Goal: Transaction & Acquisition: Purchase product/service

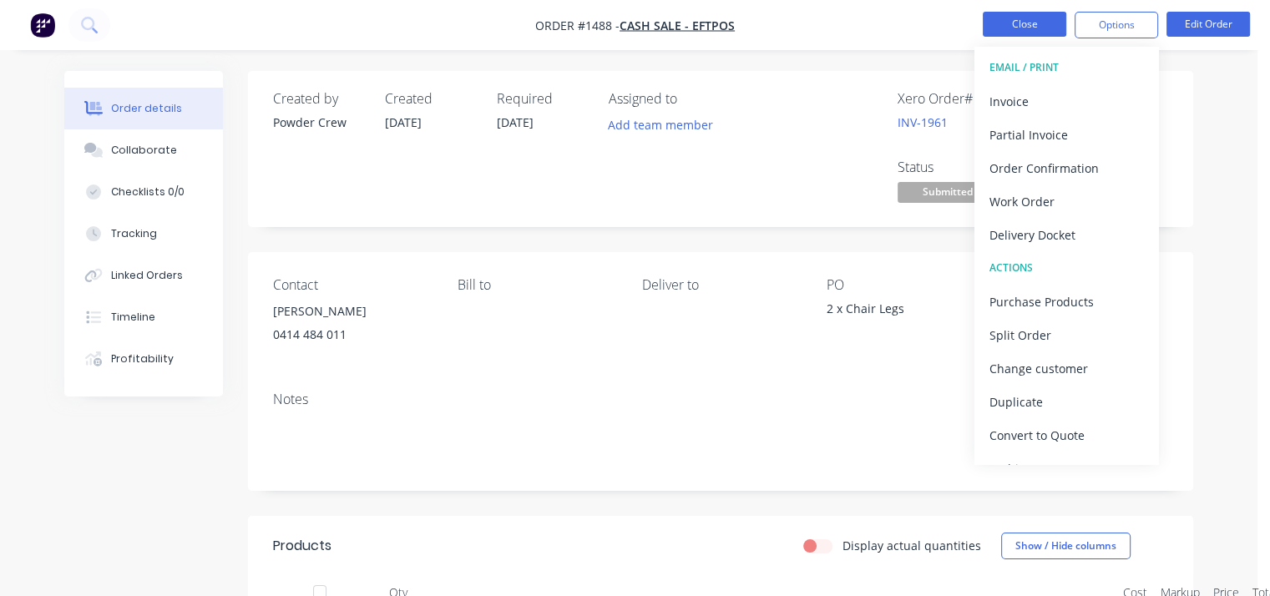
click at [994, 22] on button "Close" at bounding box center [1023, 24] width 83 height 25
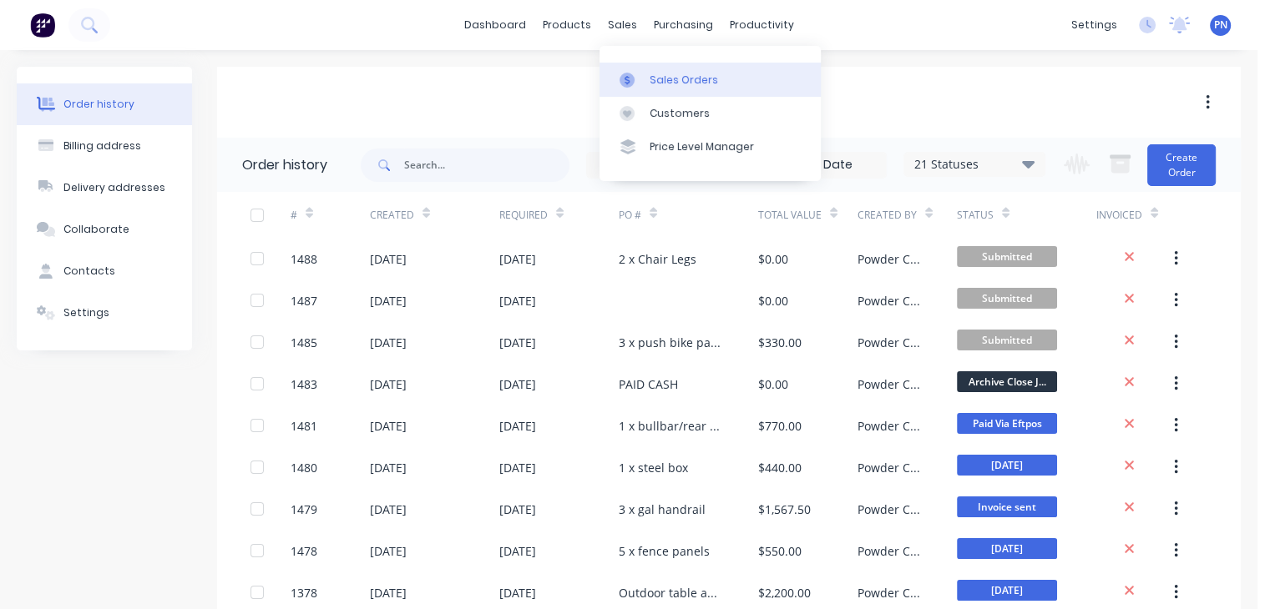
click at [649, 68] on link "Sales Orders" at bounding box center [709, 79] width 221 height 33
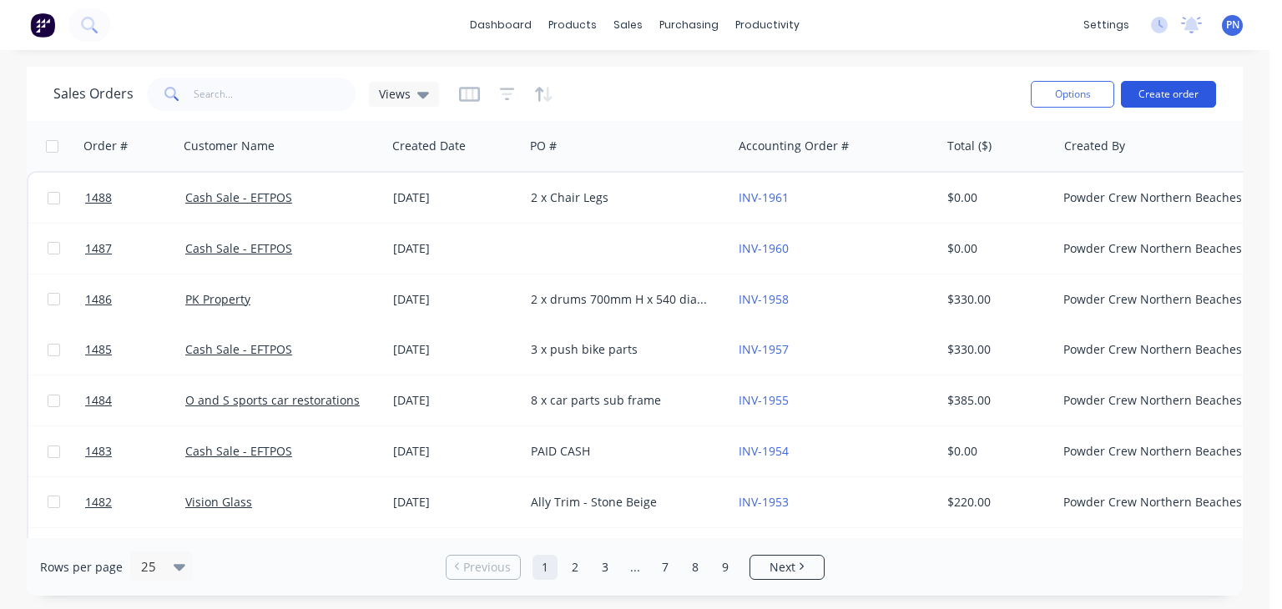
click at [1145, 94] on button "Create order" at bounding box center [1168, 94] width 95 height 27
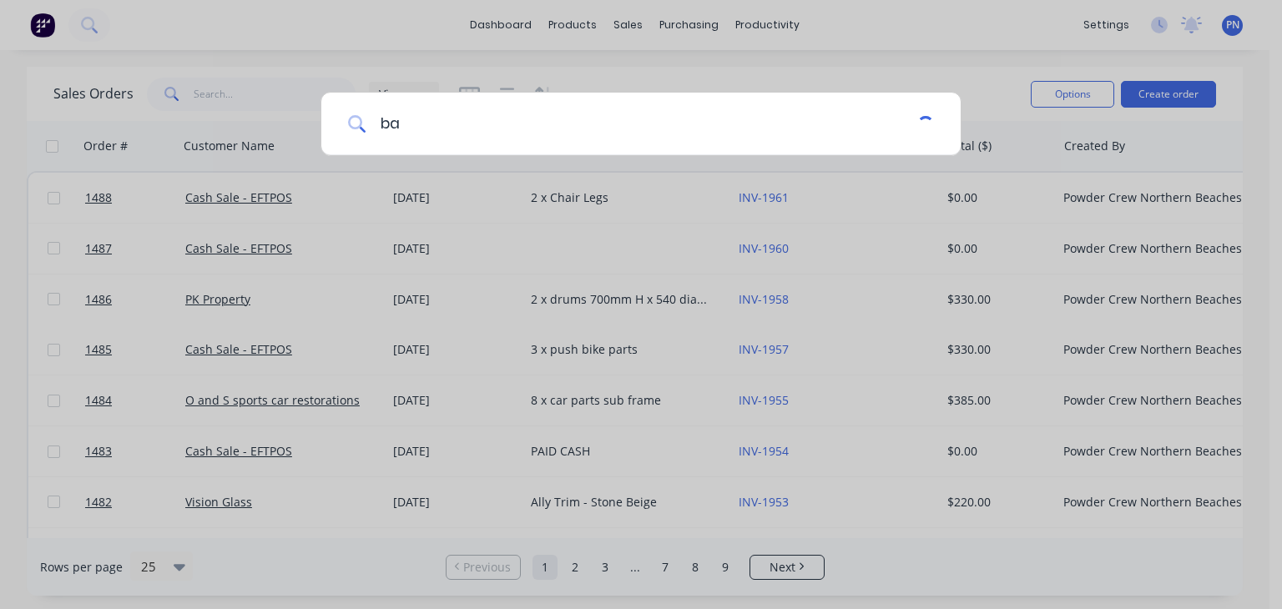
type input "b"
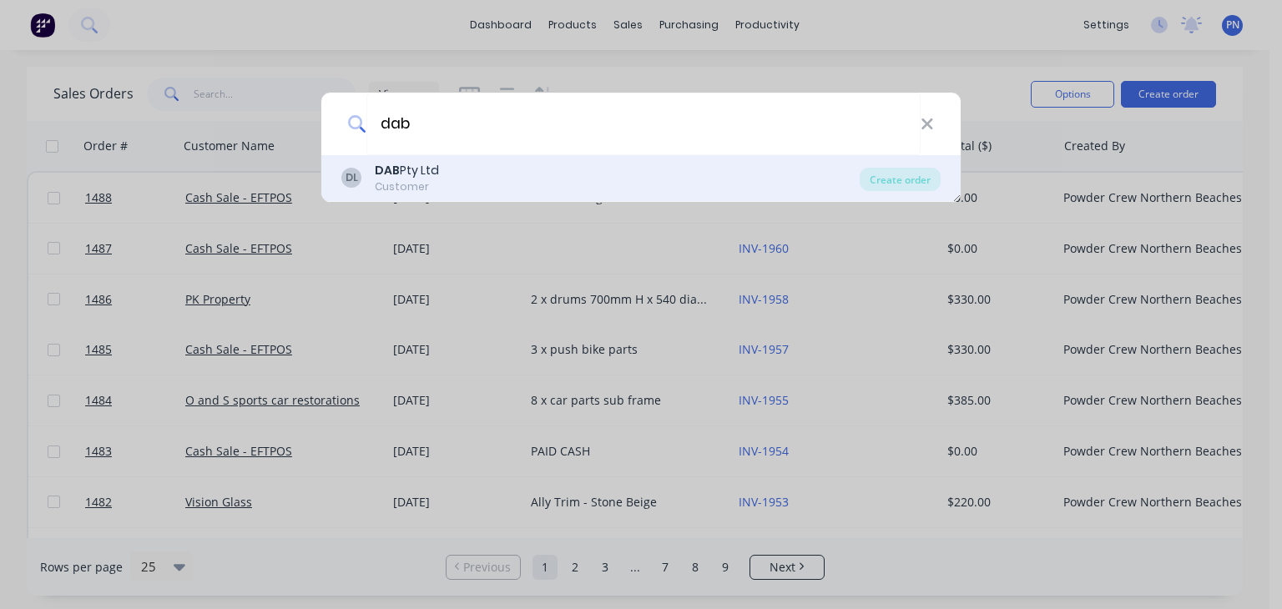
type input "dab"
click at [492, 174] on div "DL DAB Pty Ltd Customer" at bounding box center [600, 178] width 518 height 33
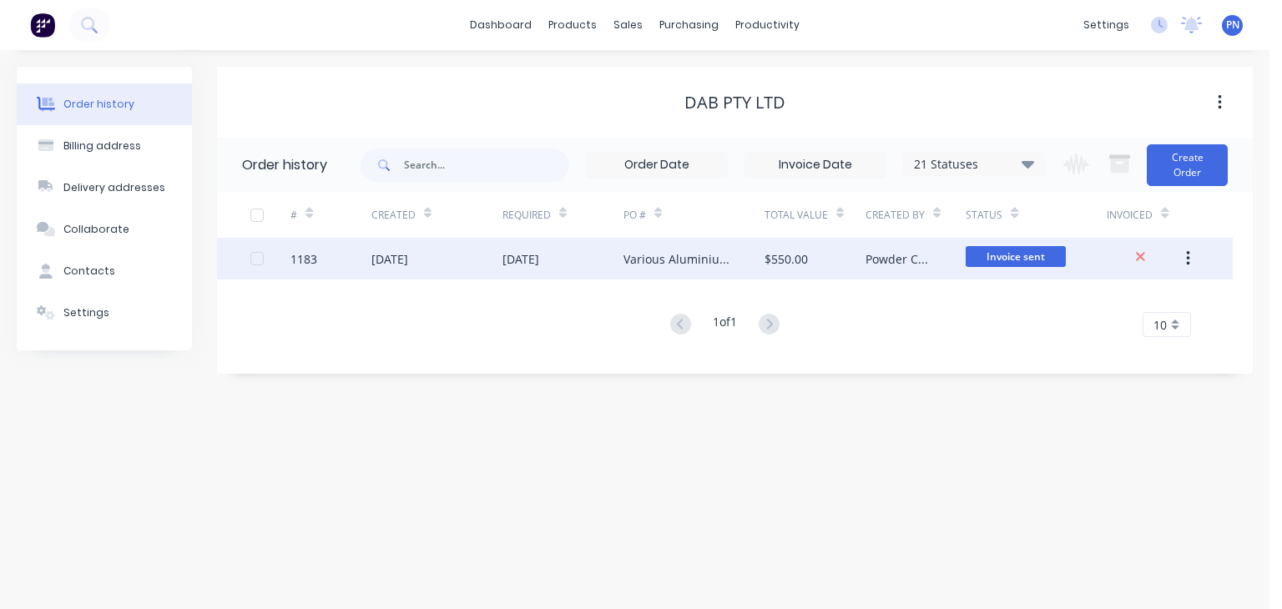
click at [841, 265] on div "$550.00" at bounding box center [815, 259] width 101 height 42
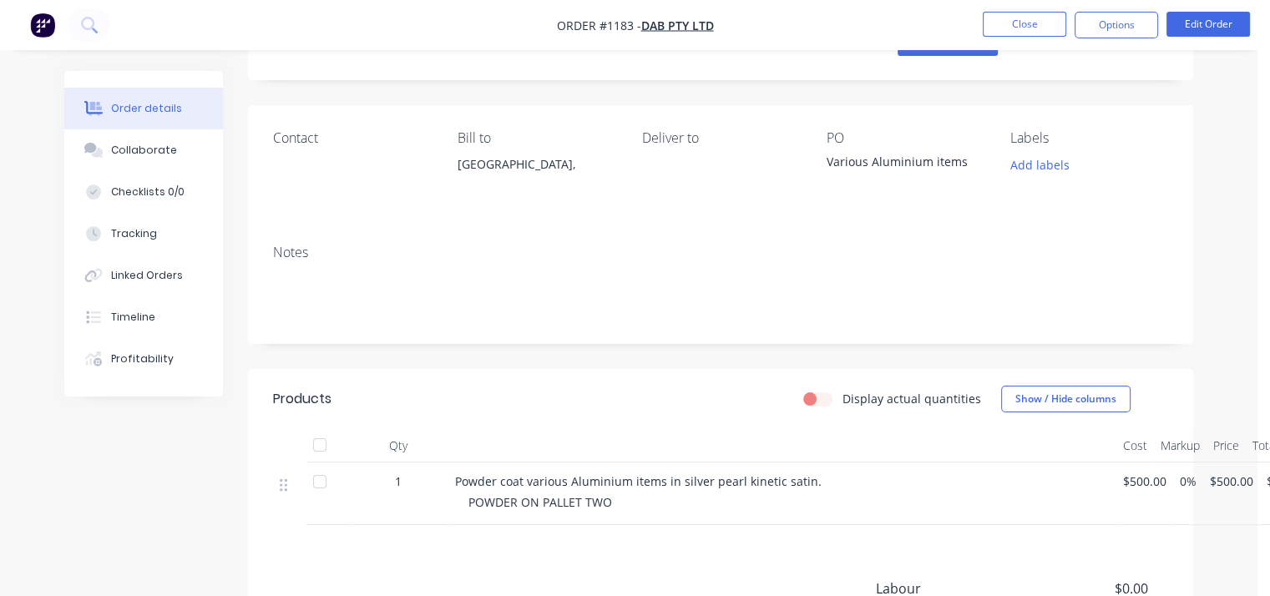
scroll to position [83, 0]
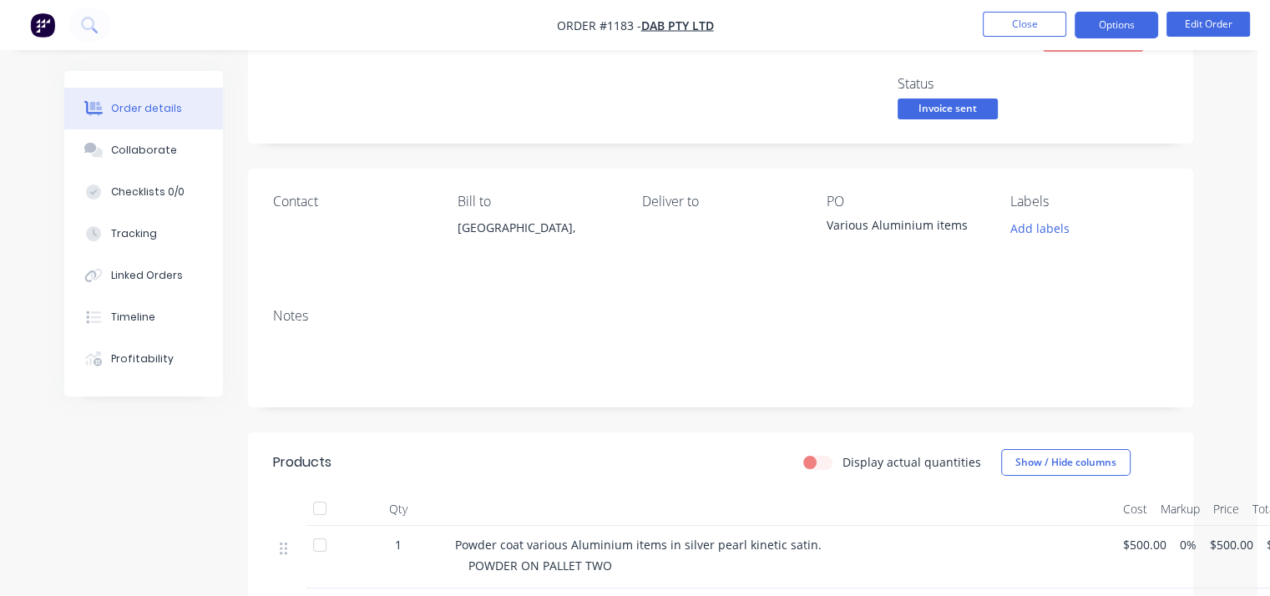
click at [1116, 34] on button "Options" at bounding box center [1115, 25] width 83 height 27
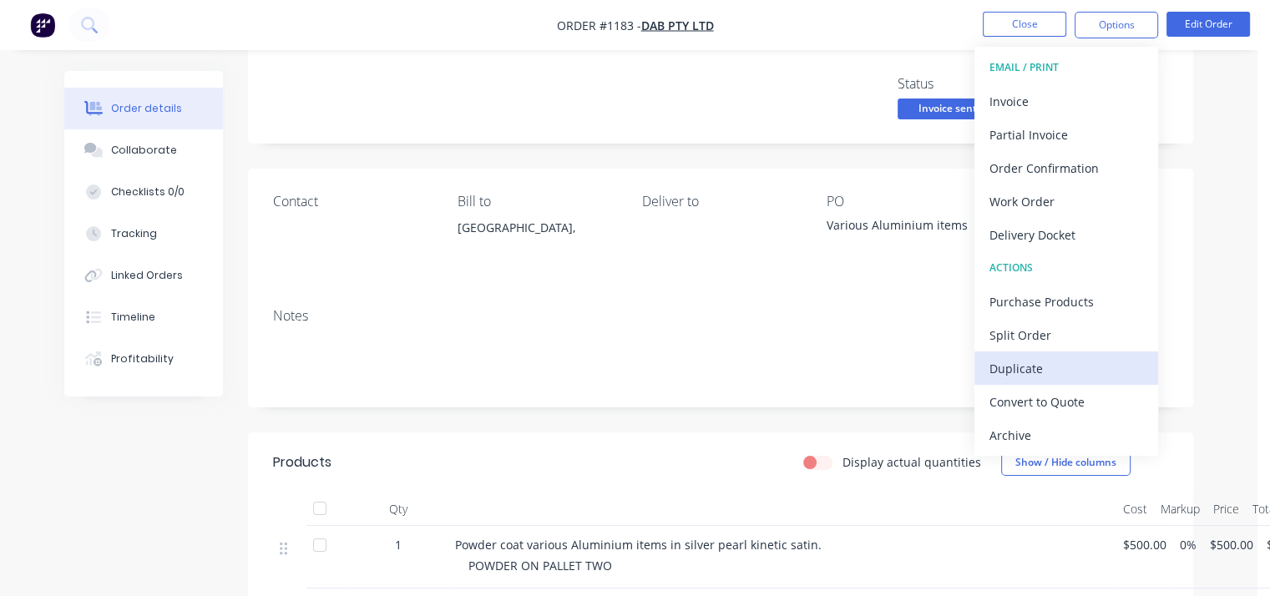
click at [1032, 365] on div "Duplicate" at bounding box center [1066, 368] width 154 height 24
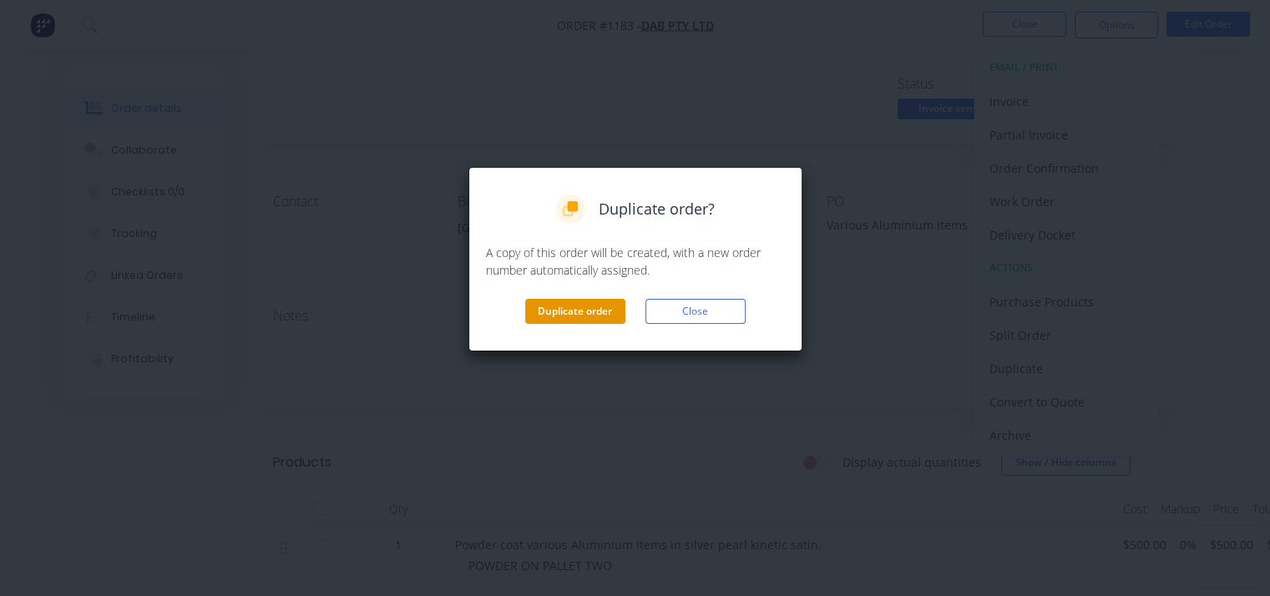
click at [615, 306] on button "Duplicate order" at bounding box center [575, 311] width 100 height 25
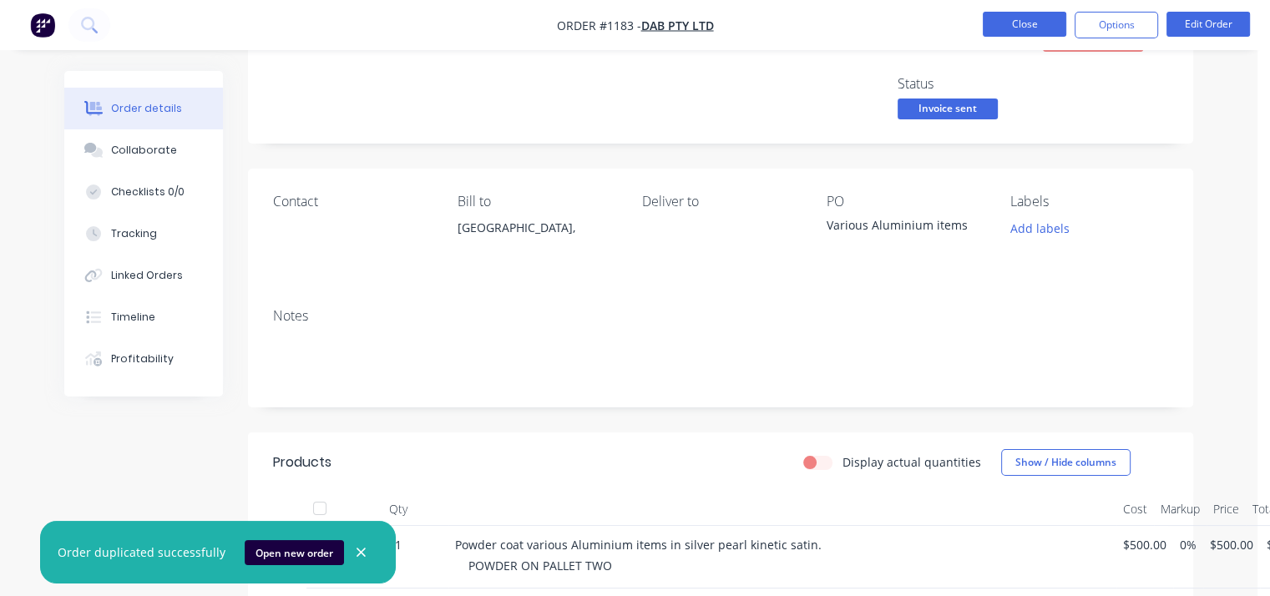
click at [1039, 33] on button "Close" at bounding box center [1023, 24] width 83 height 25
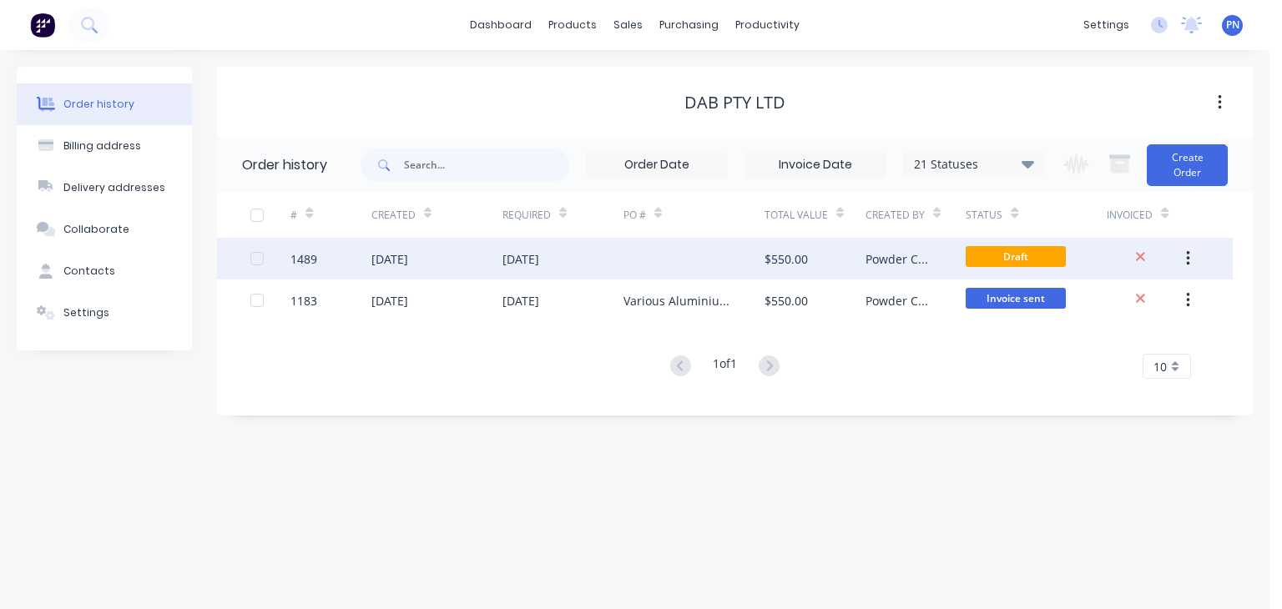
click at [704, 261] on div at bounding box center [694, 259] width 141 height 42
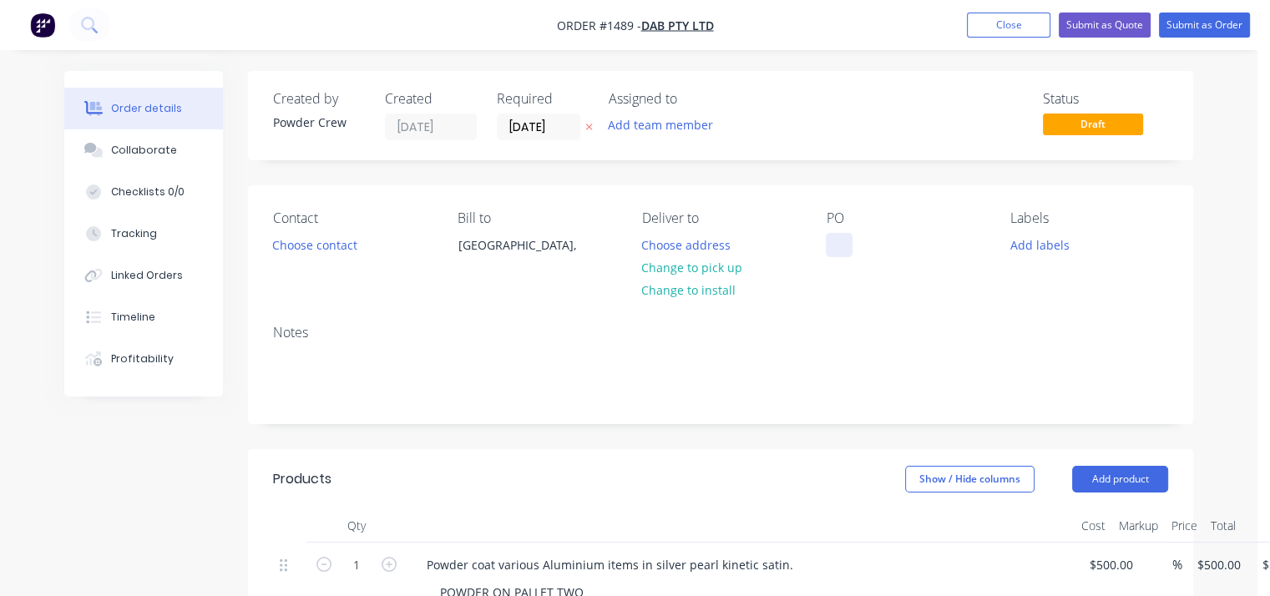
click at [844, 245] on div at bounding box center [839, 245] width 27 height 24
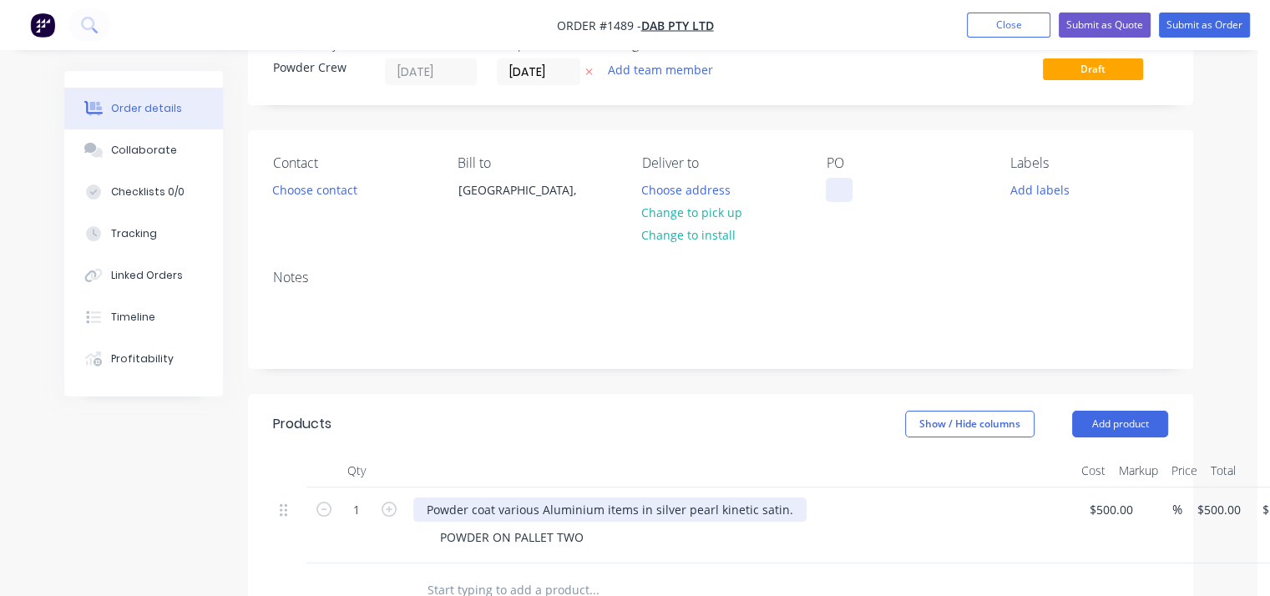
scroll to position [167, 0]
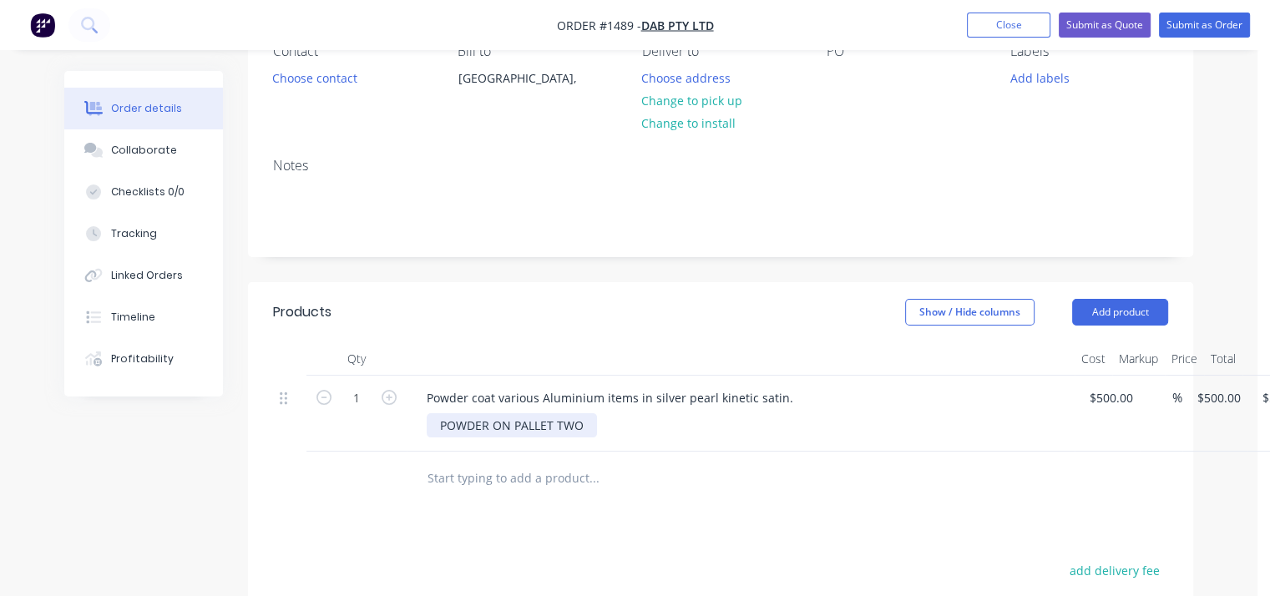
click at [575, 427] on div "POWDER ON PALLET TWO" at bounding box center [512, 425] width 170 height 24
click at [600, 425] on div "POWDER ON PALLET TWO" at bounding box center [747, 425] width 641 height 24
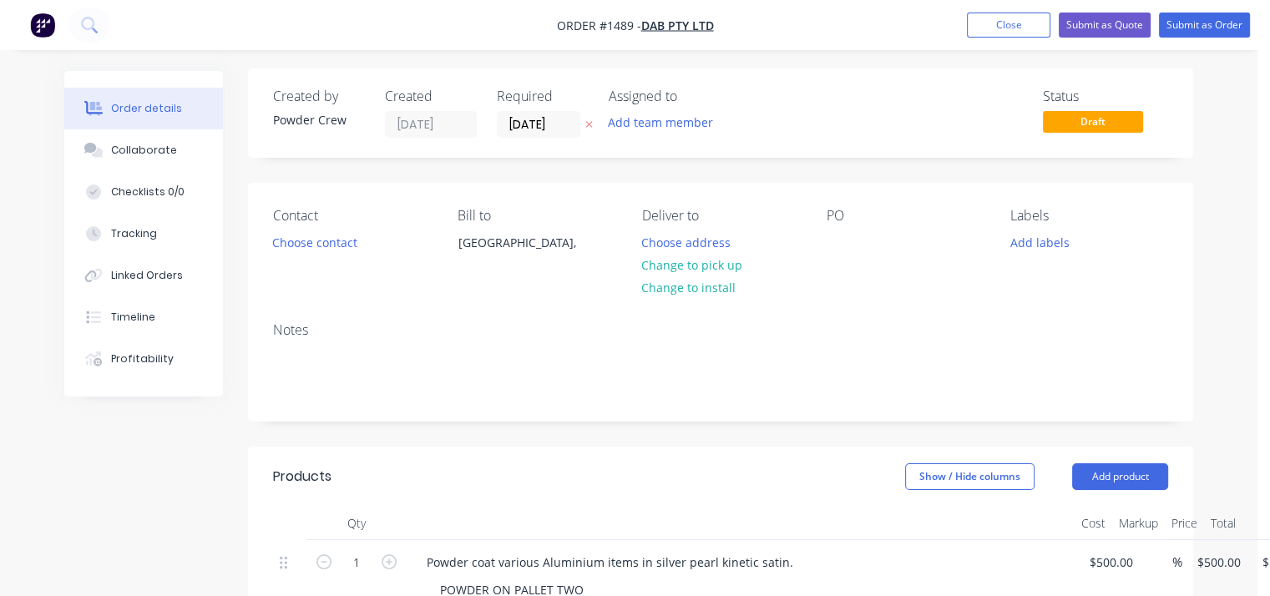
scroll to position [0, 0]
click at [843, 251] on div at bounding box center [839, 245] width 27 height 24
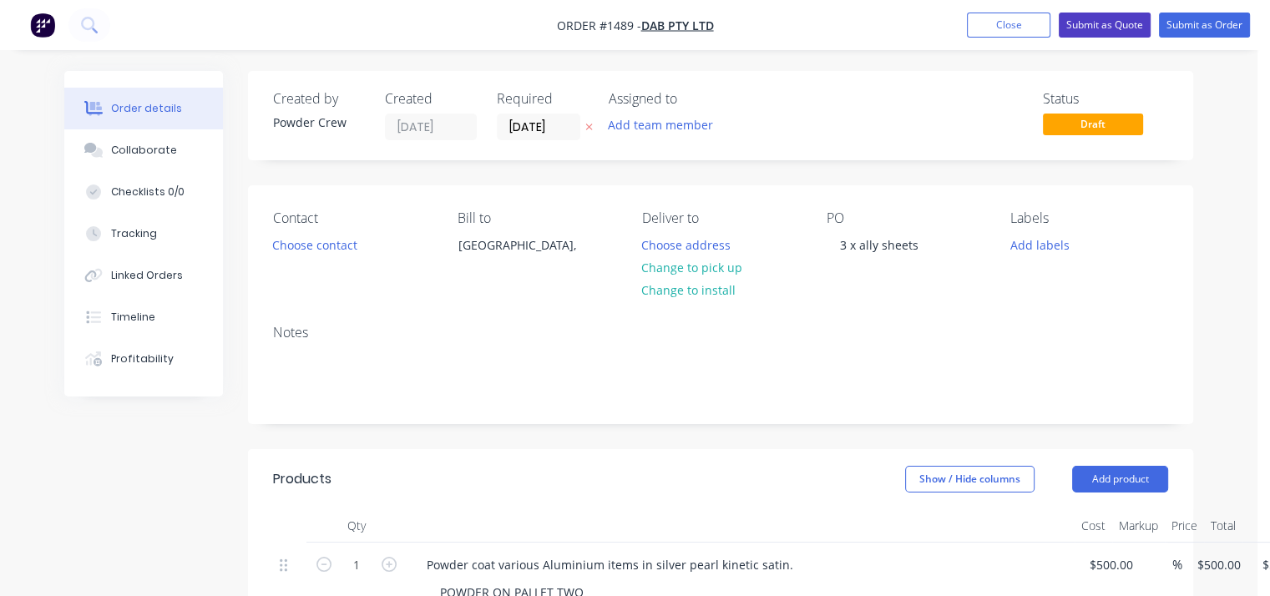
click at [1113, 28] on button "Submit as Quote" at bounding box center [1104, 25] width 92 height 25
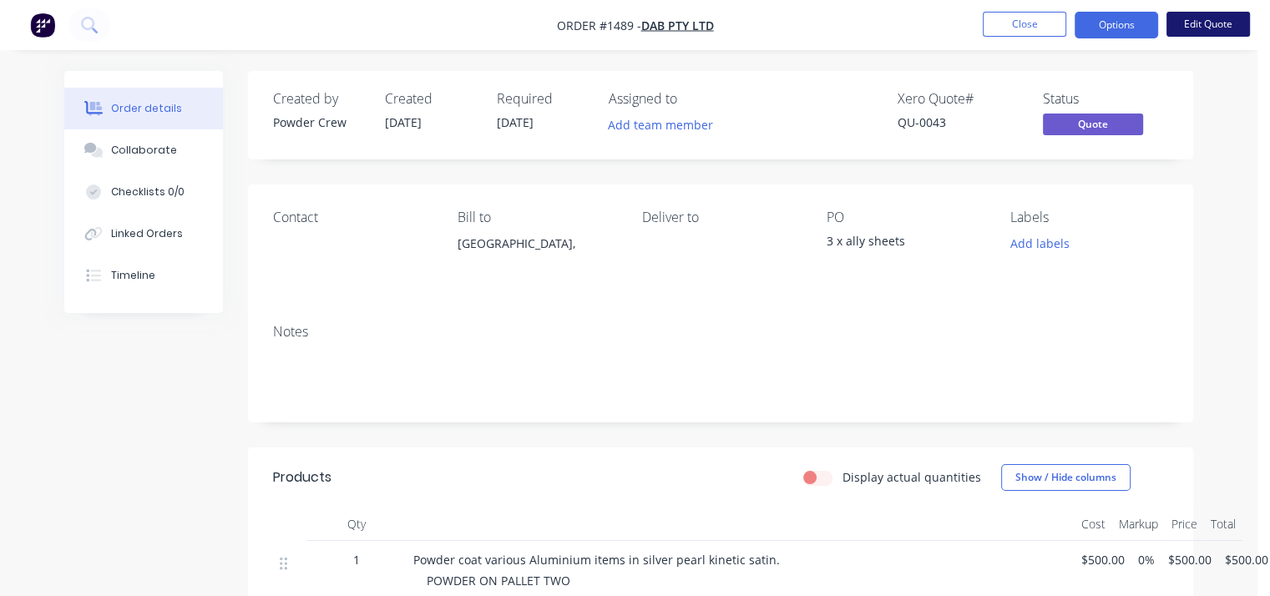
click at [1199, 22] on button "Edit Quote" at bounding box center [1207, 24] width 83 height 25
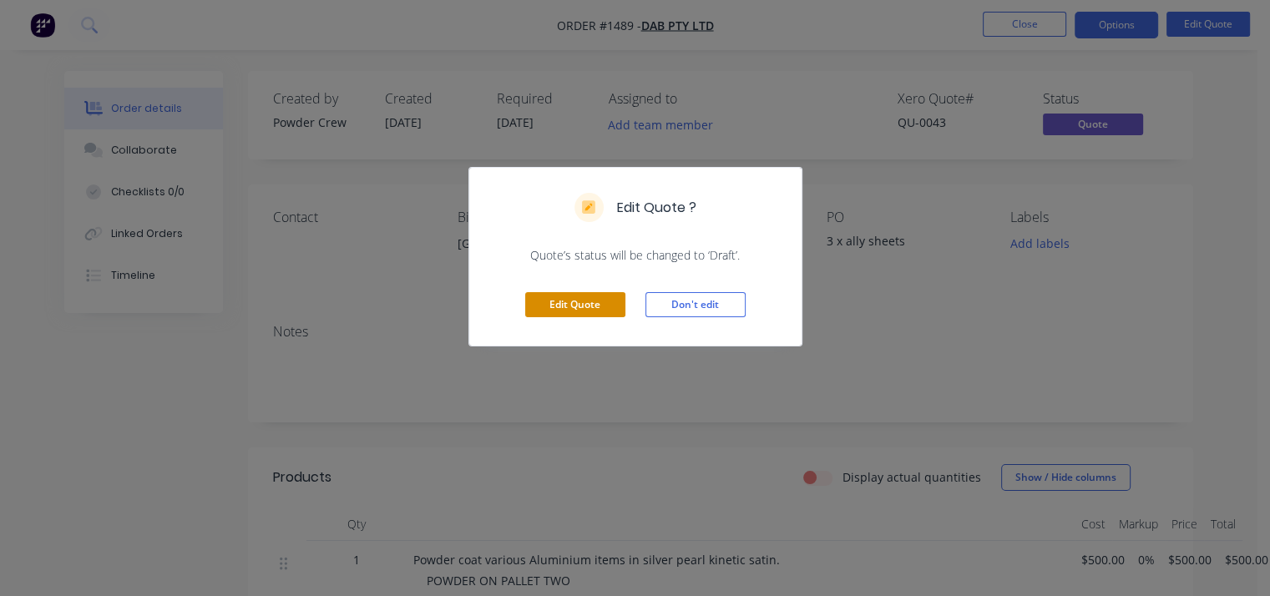
click at [571, 310] on button "Edit Quote" at bounding box center [575, 304] width 100 height 25
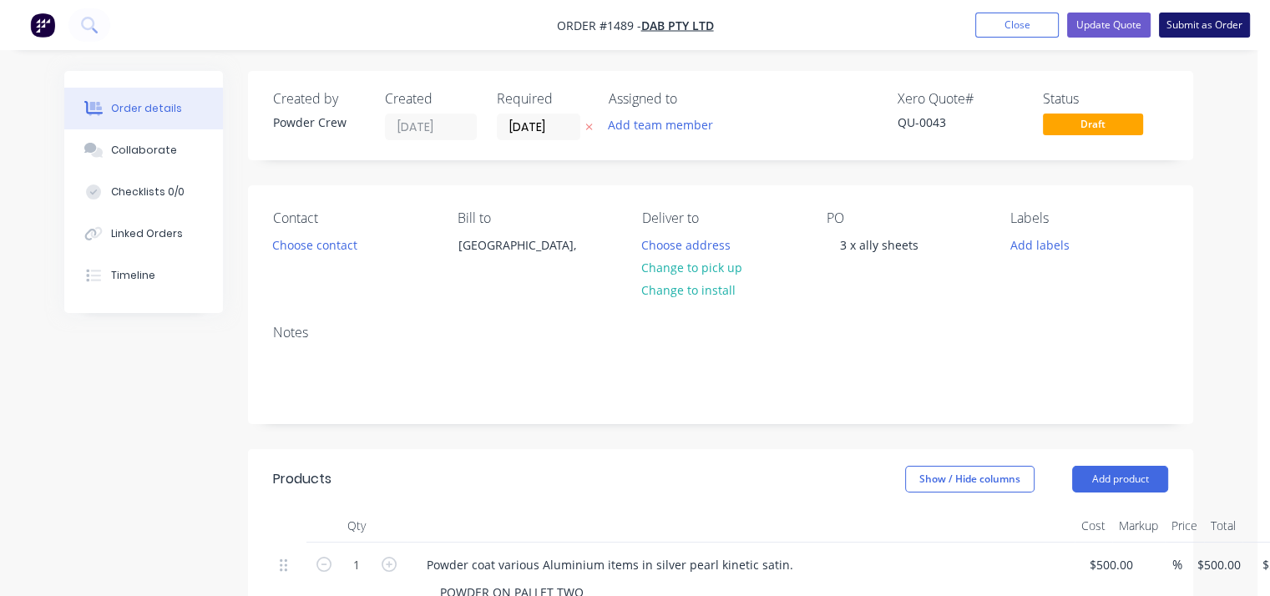
click at [1208, 28] on button "Submit as Order" at bounding box center [1204, 25] width 91 height 25
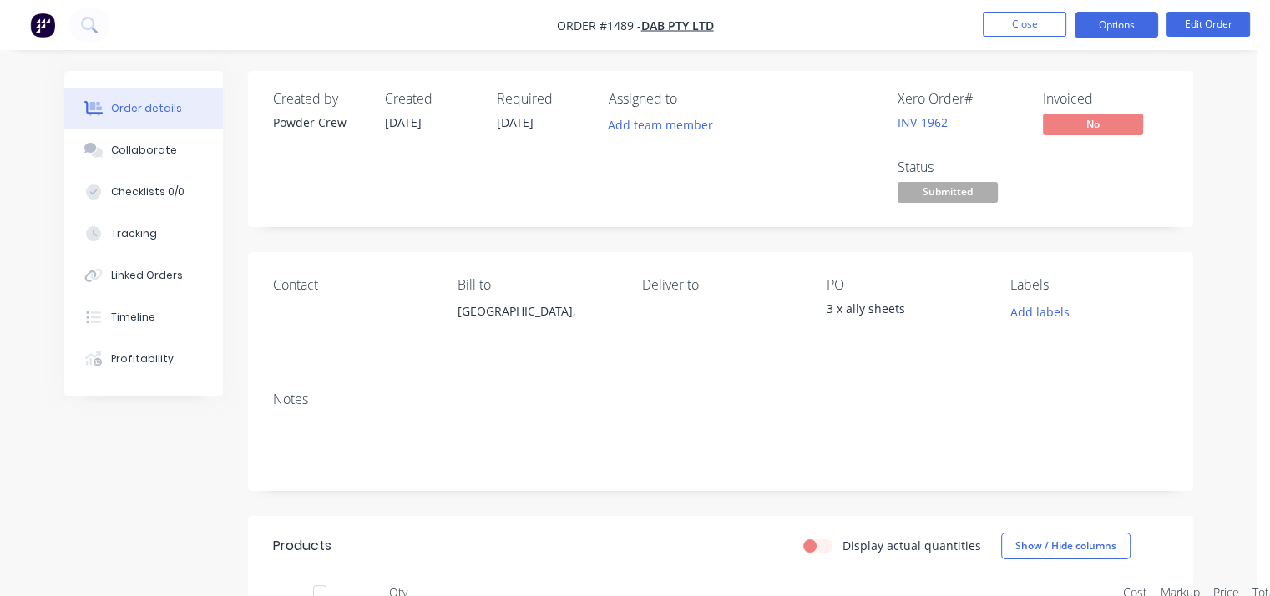
click at [1119, 24] on button "Options" at bounding box center [1115, 25] width 83 height 27
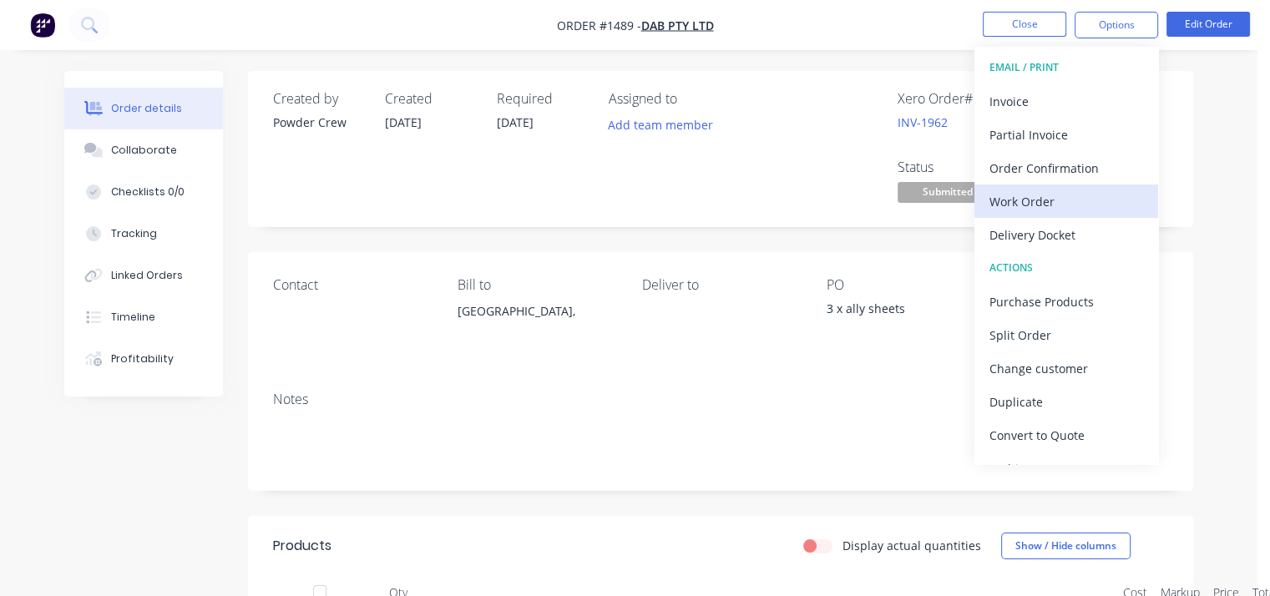
click at [1038, 200] on div "Work Order" at bounding box center [1066, 201] width 154 height 24
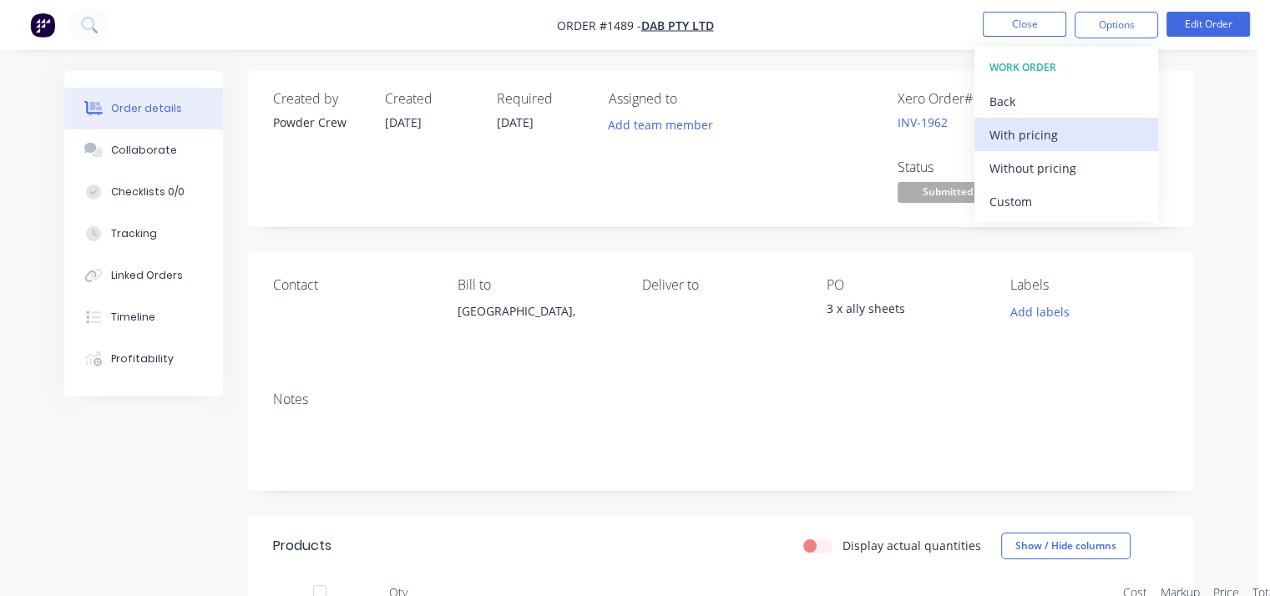
click at [1037, 134] on div "With pricing" at bounding box center [1066, 135] width 154 height 24
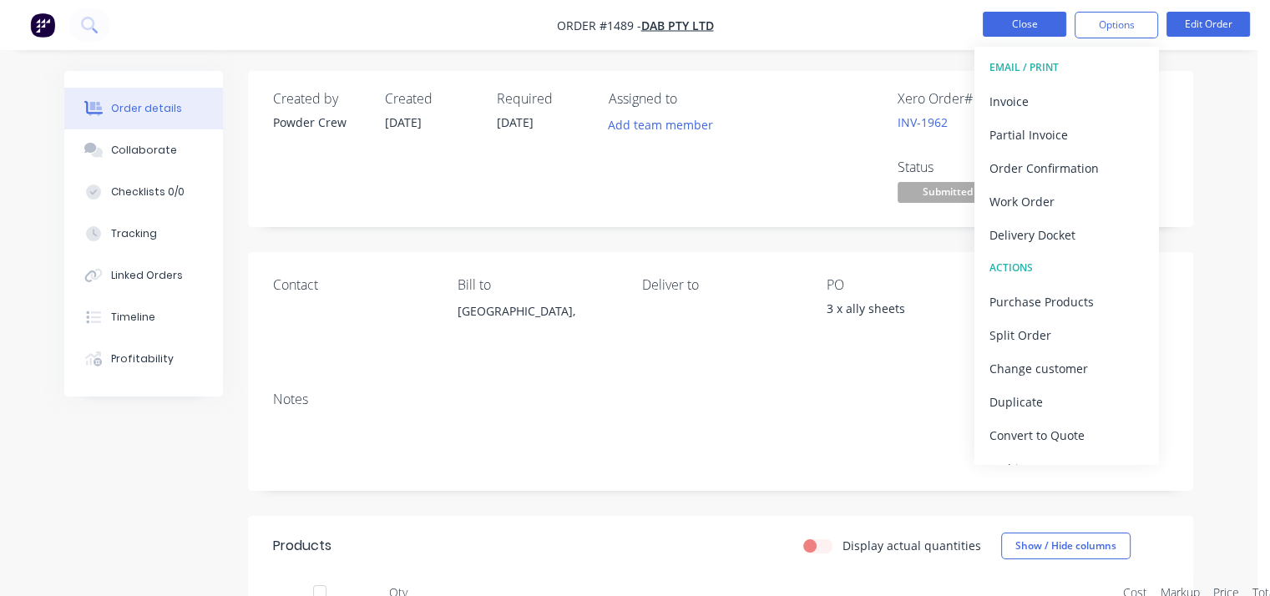
click at [1017, 27] on button "Close" at bounding box center [1023, 24] width 83 height 25
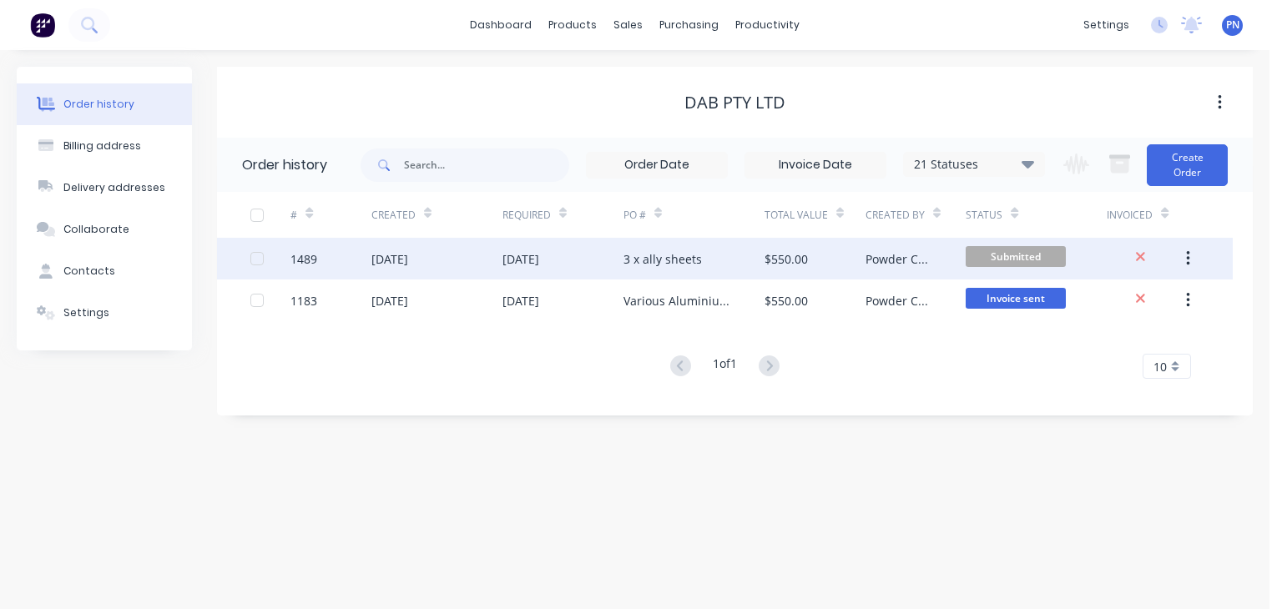
click at [985, 252] on span "Submitted" at bounding box center [1016, 256] width 100 height 21
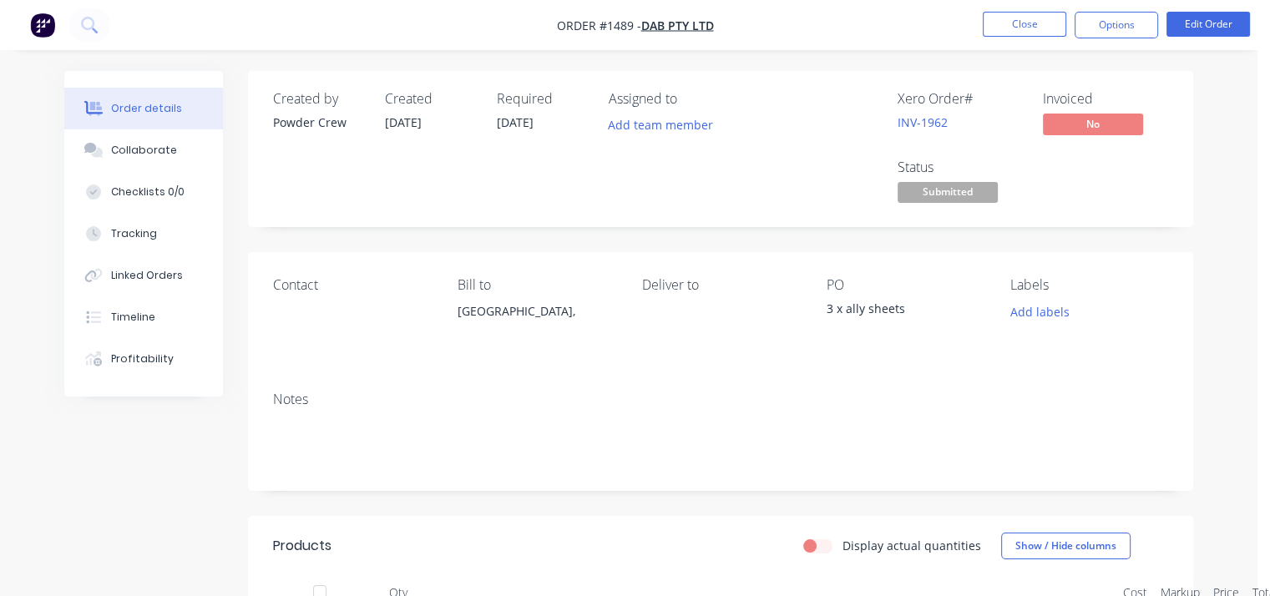
click at [946, 185] on span "Submitted" at bounding box center [947, 192] width 100 height 21
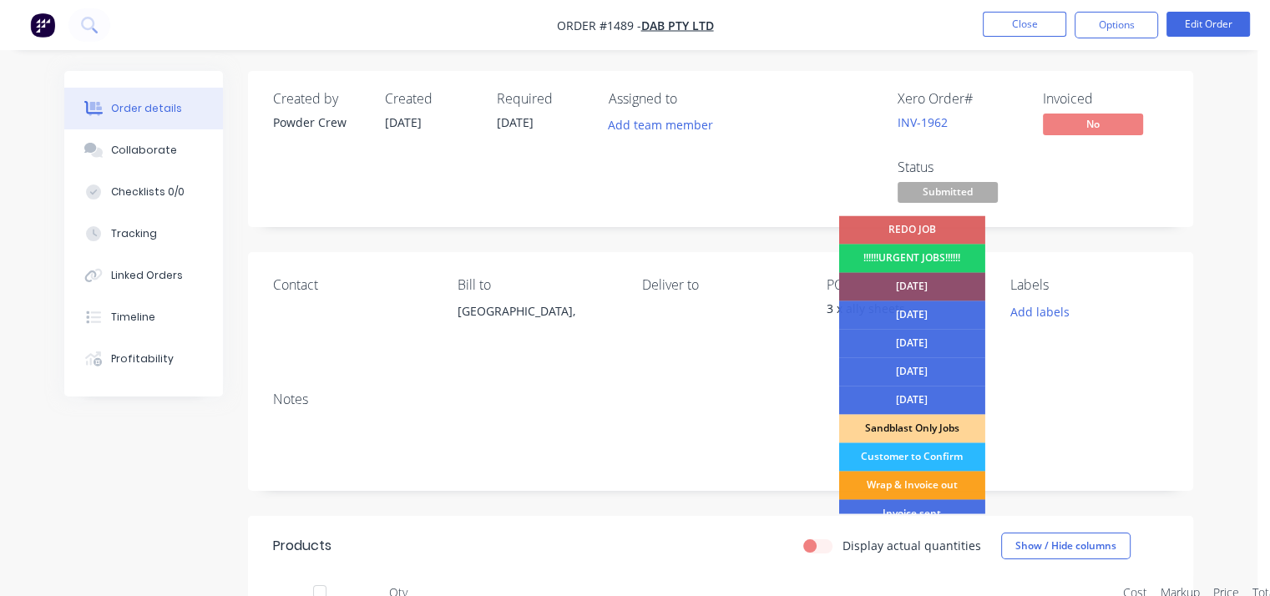
click at [916, 291] on div "[DATE]" at bounding box center [912, 286] width 146 height 28
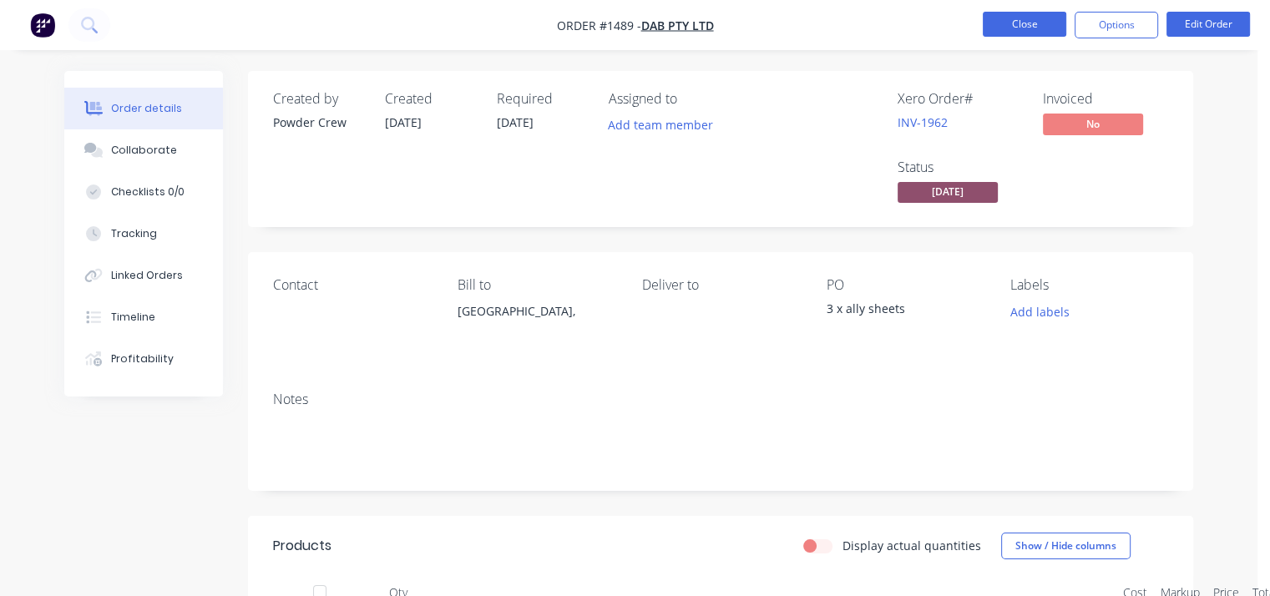
click at [1035, 28] on button "Close" at bounding box center [1023, 24] width 83 height 25
